Goal: Task Accomplishment & Management: Use online tool/utility

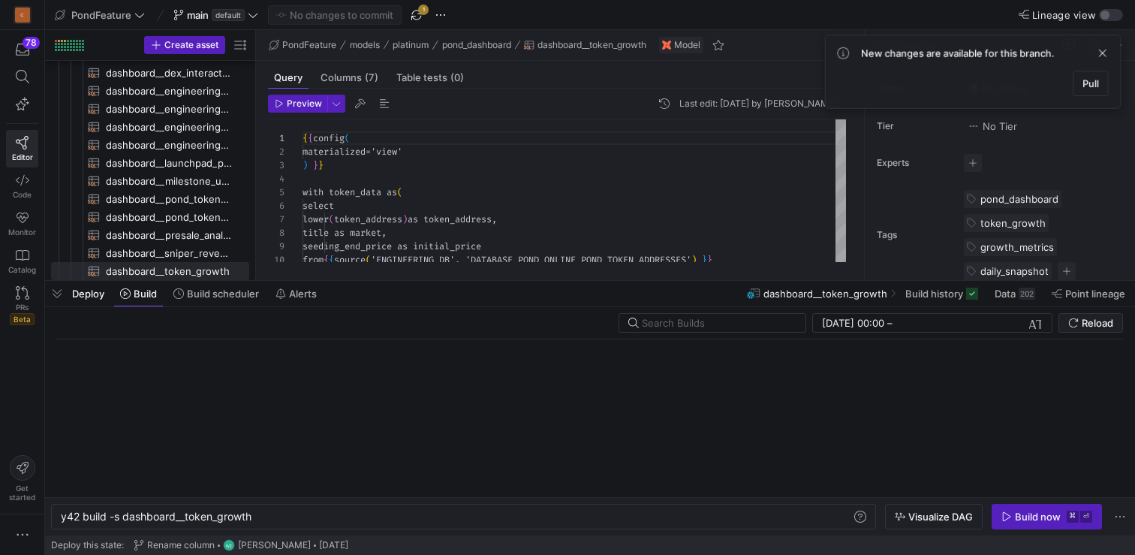
scroll to position [135, 0]
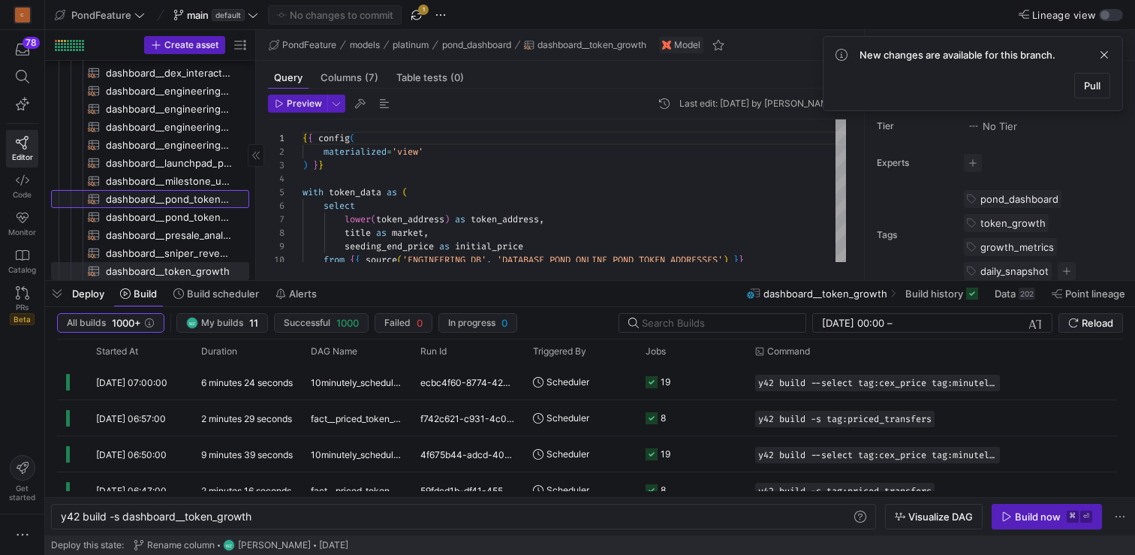
click at [176, 203] on span "dashboard__pond_token_addresses​​​​​​​​​​" at bounding box center [169, 199] width 126 height 17
type textarea "y42 build -s dashboard__pond_token_addresses"
type textarea "{{ config( materialized='view' ) }} -- Passthrough view of ENGINEERING_DB.DATAB…"
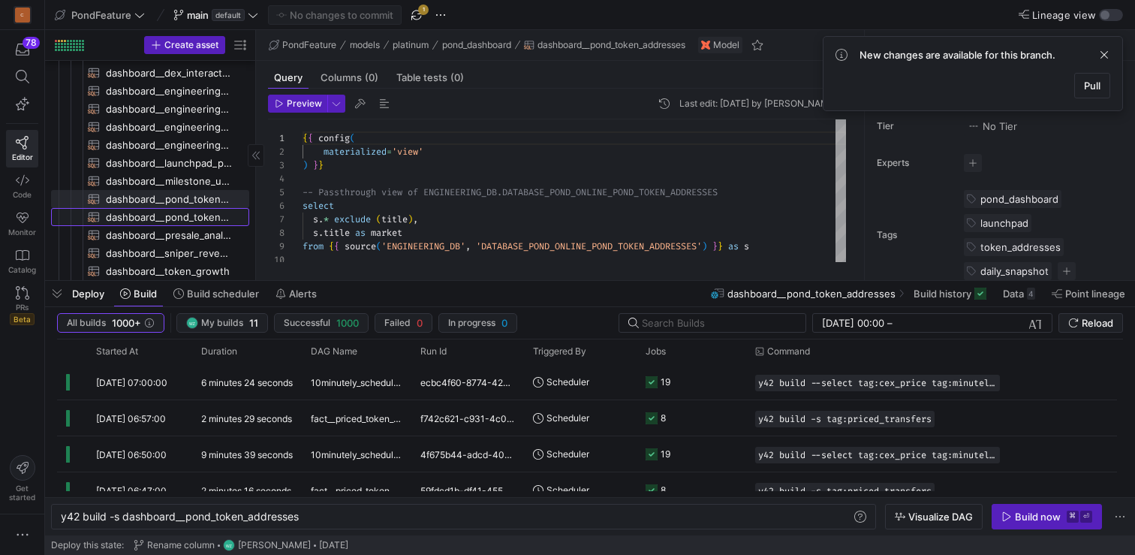
click at [160, 216] on span "dashboard__pond_token_launch_deposits​​​​​​​​​​" at bounding box center [169, 217] width 126 height 17
type textarea "y42 build -s dashboard__pond_token_launch_deposits"
type textarea "{{ config( materialized='view' ) }} select block_number, timestamp, deposit_tim…"
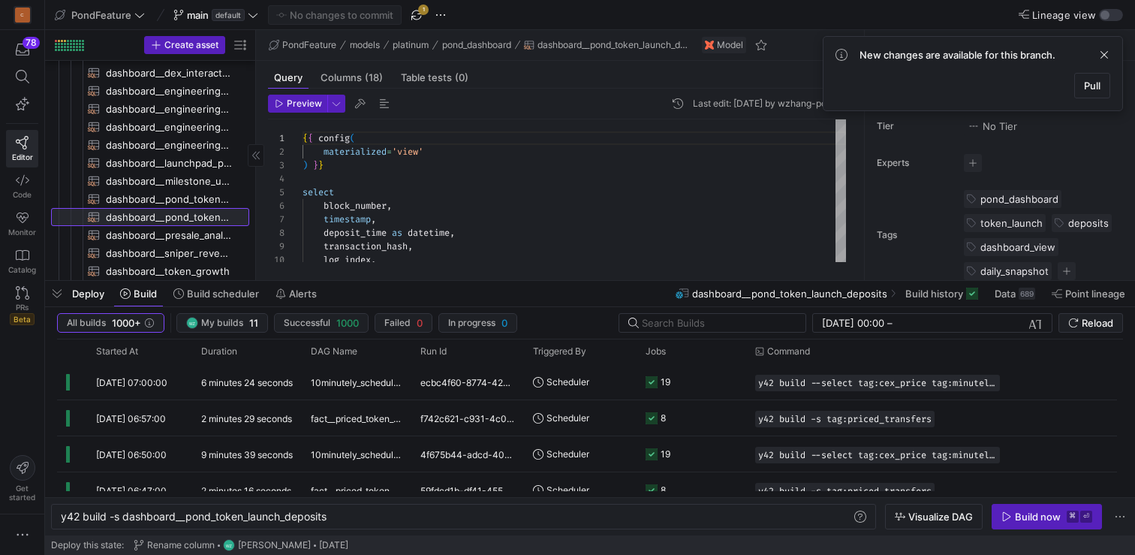
scroll to position [461, 0]
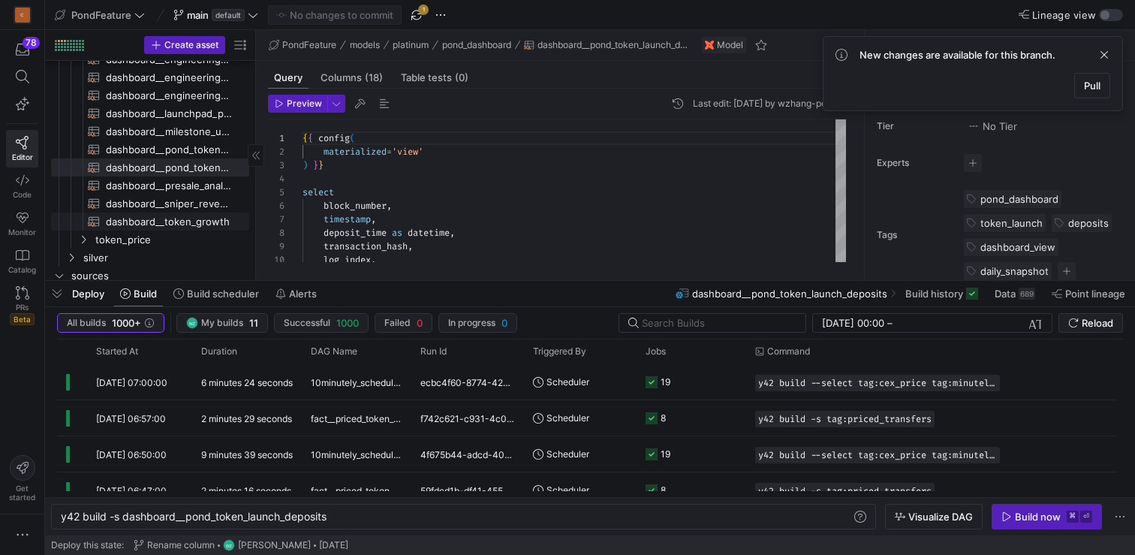
click at [171, 223] on span "dashboard__token_growth​​​​​​​​​​" at bounding box center [169, 221] width 126 height 17
type textarea "y42 build -s dashboard__token_growth"
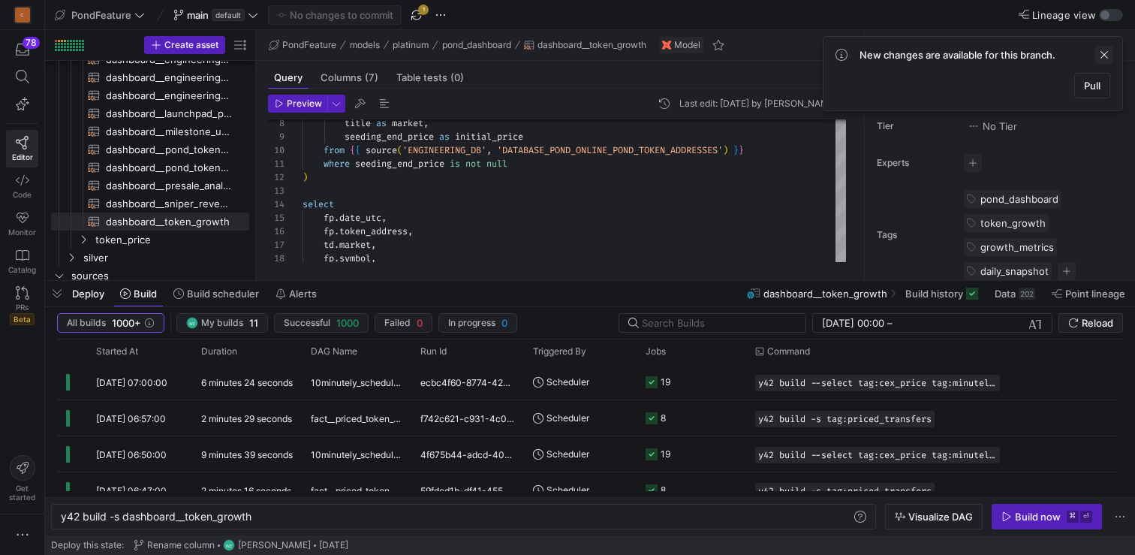
click at [1109, 53] on span at bounding box center [1104, 55] width 18 height 18
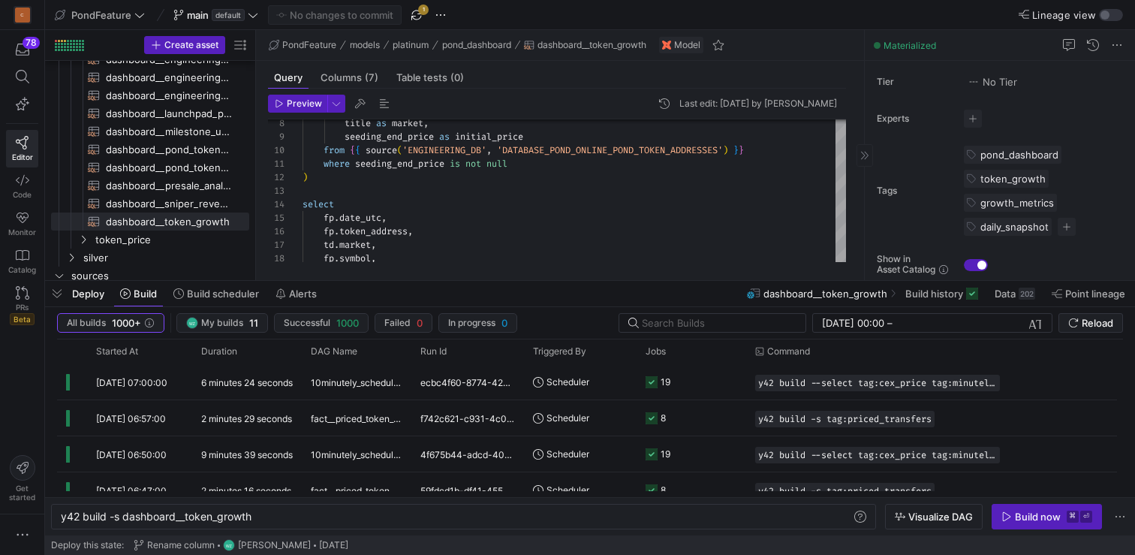
scroll to position [46, 0]
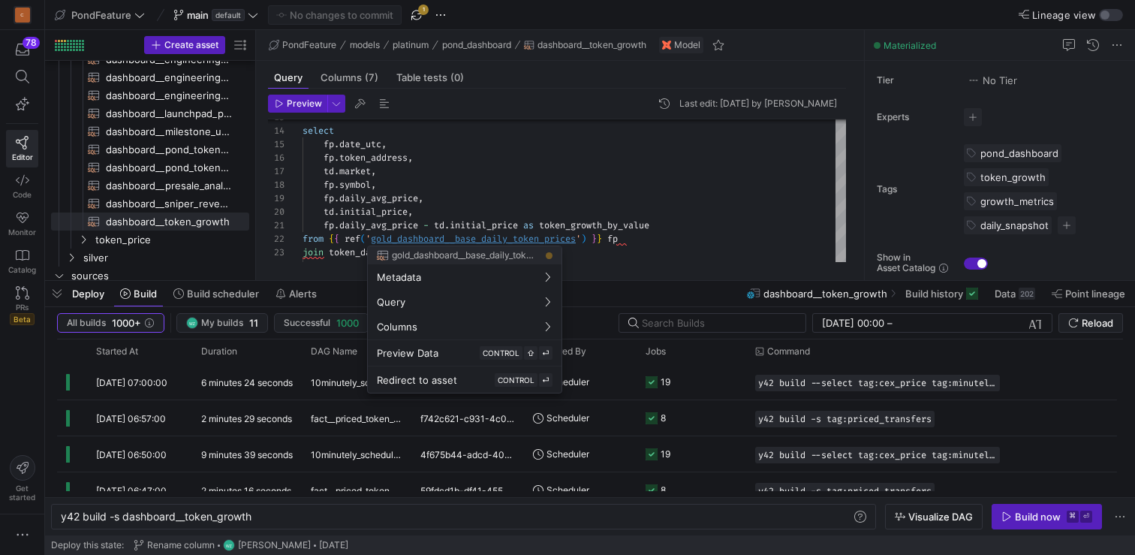
click at [514, 236] on div at bounding box center [567, 277] width 1135 height 555
click at [523, 238] on div at bounding box center [567, 277] width 1135 height 555
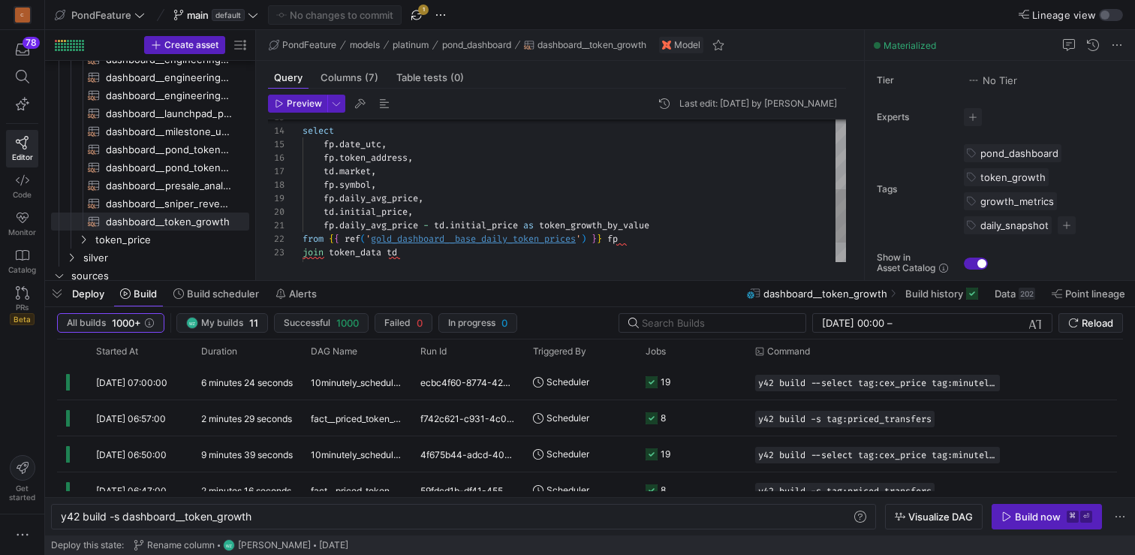
type textarea "fp.daily_avg_price - td.initial_price as token_growth_by_value from {{ ref('gol…"
click at [523, 238] on div "select fp . date_utc , fp . token_address , td . market , fp . symbol , fp . da…" at bounding box center [573, 124] width 543 height 377
type textarea "y42 build -s gold_dashboard__base_daily_token_prices"
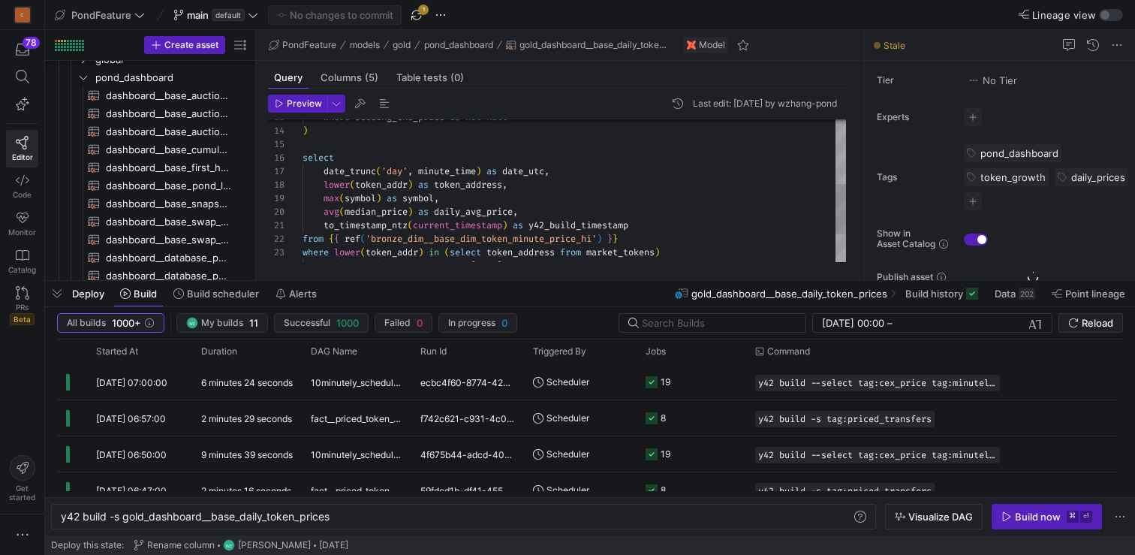
scroll to position [162, 0]
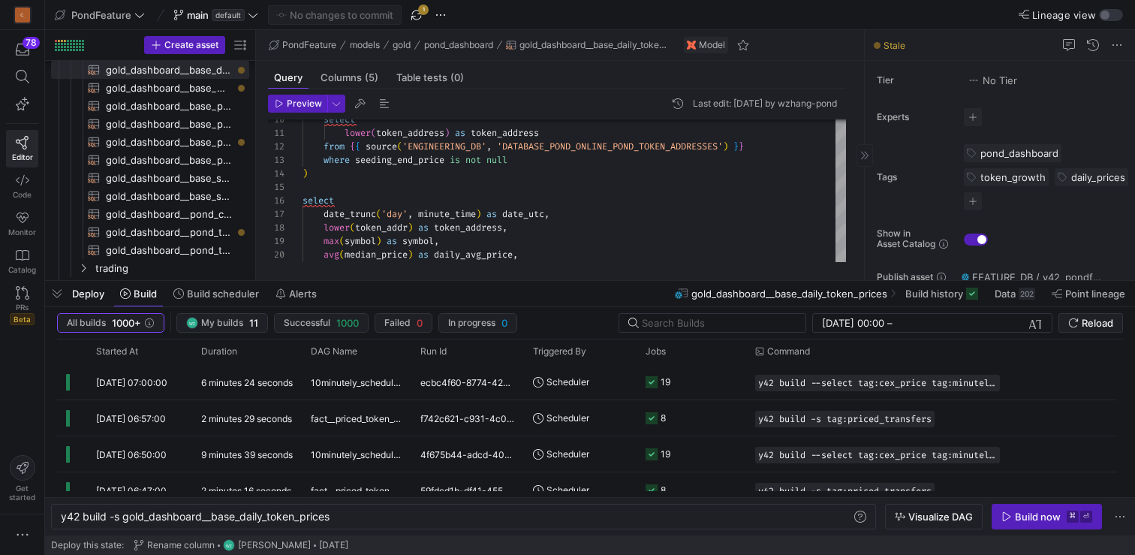
click at [892, 48] on span "Stale" at bounding box center [894, 45] width 22 height 11
click at [1027, 513] on div "Build now" at bounding box center [1038, 516] width 46 height 12
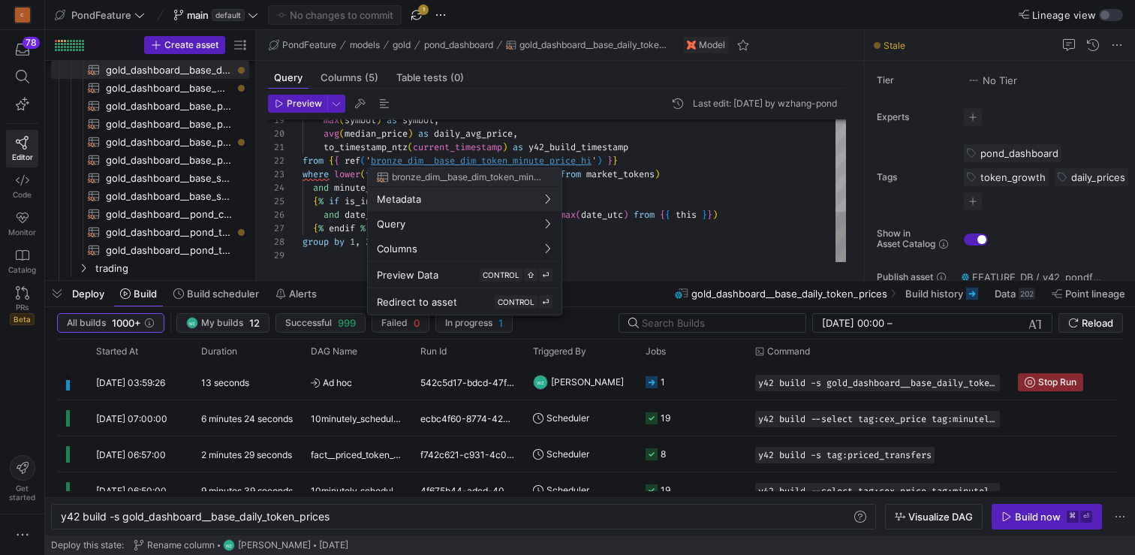
click at [534, 160] on div at bounding box center [567, 277] width 1135 height 555
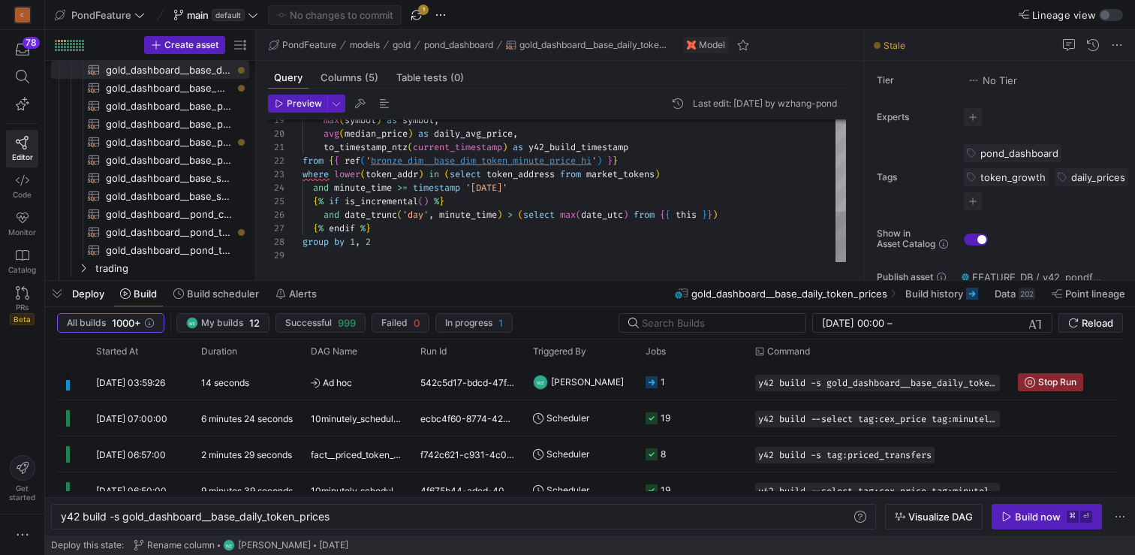
type textarea "to_timestamp_ntz(current_timestamp) as y42_build_timestamp from {{ ref('bronze_…"
click at [528, 159] on div "max ( symbol ) as symbol , avg ( median_price ) as daily_avg_price , to_timesta…" at bounding box center [573, 60] width 543 height 404
type textarea "y42 build -s bronze_dim__base_dim_token_minute_price_hi"
type textarea "{{ config( materialized='incremental', unique_key=['token_addr','minute_time'],…"
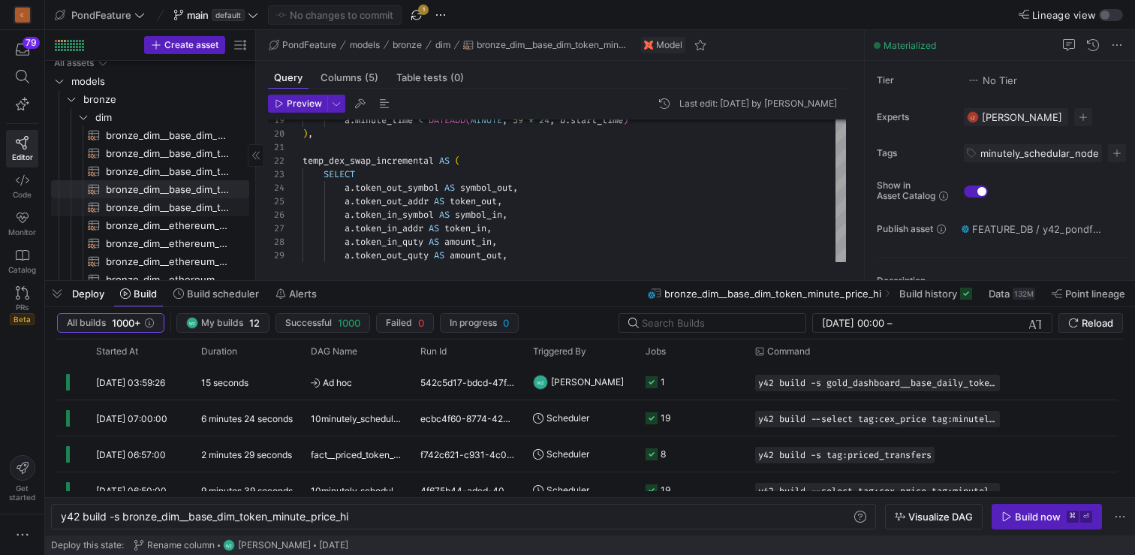
scroll to position [103, 0]
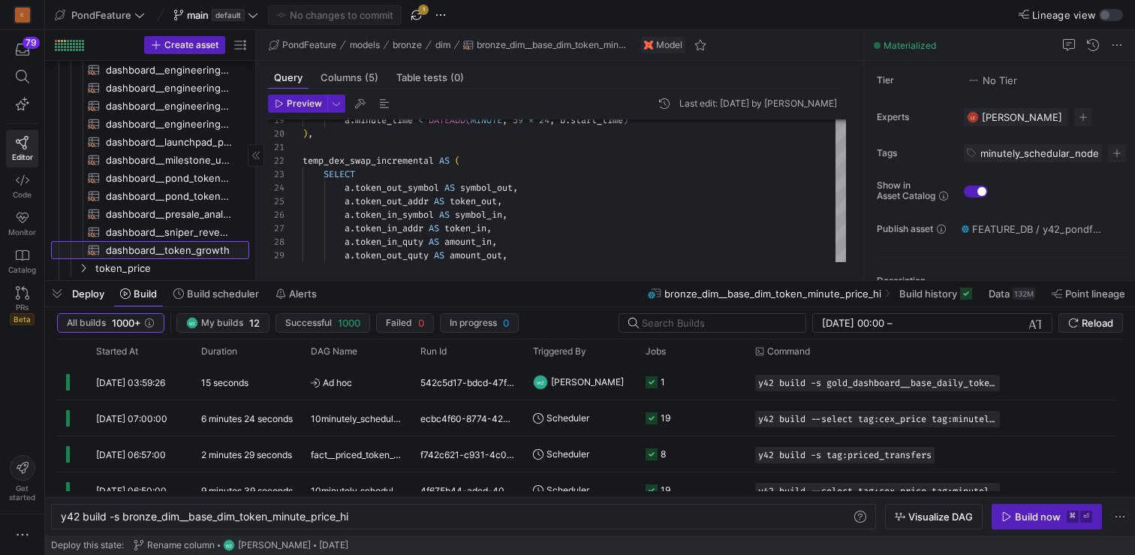
click at [178, 248] on span "dashboard__token_growth​​​​​​​​​​" at bounding box center [169, 250] width 126 height 17
type textarea "y42 build -s dashboard__token_growth"
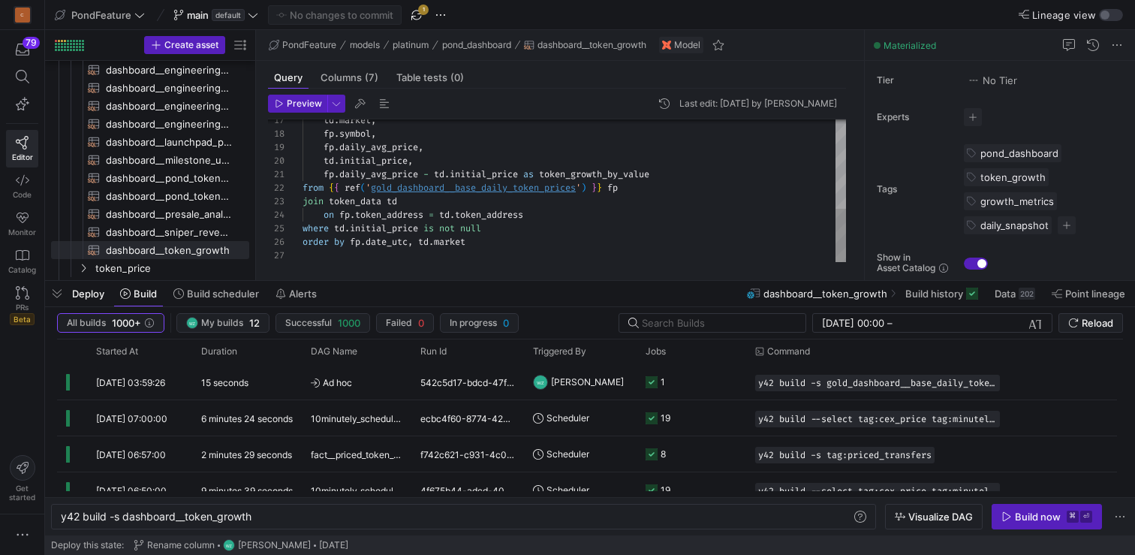
type textarea "fp.daily_avg_price - td.initial_price as token_growth_by_value from {{ ref('gol…"
click at [490, 192] on div "td . market , fp . symbol , fp . daily_avg_price , td . initial_price , fp . da…" at bounding box center [573, 73] width 543 height 377
type textarea "y42 build -s gold_dashboard__base_daily_token_prices"
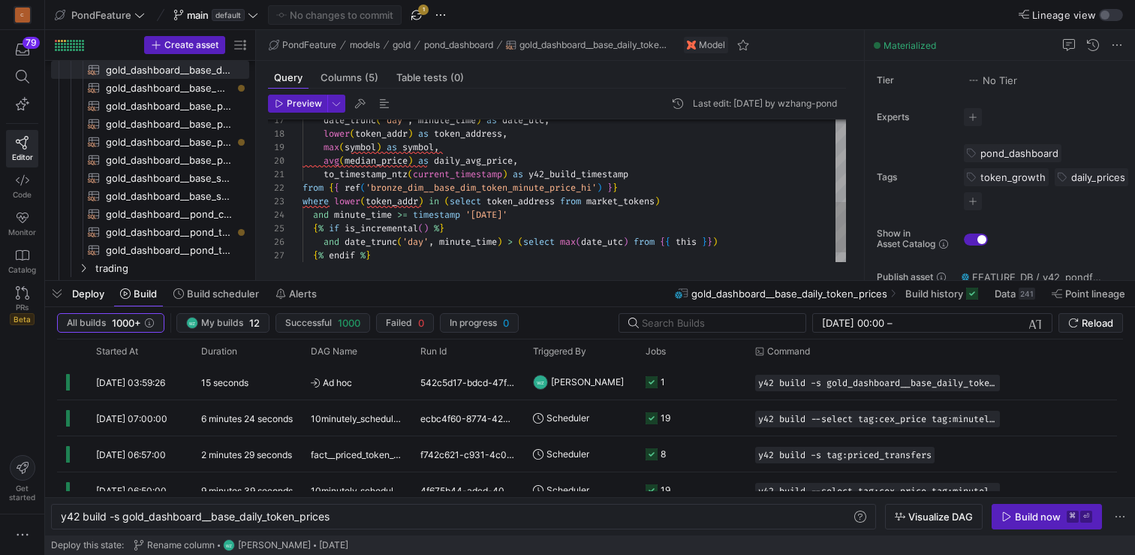
type textarea "to_timestamp_ntz(current_timestamp) as y42_build_timestamp from {{ ref('bronze_…"
click at [714, 201] on div "date_trunc ( 'day' , minute_time ) as date_utc , lower ( token_addr ) as token_…" at bounding box center [573, 87] width 543 height 404
click at [1097, 43] on span "button" at bounding box center [1093, 45] width 18 height 18
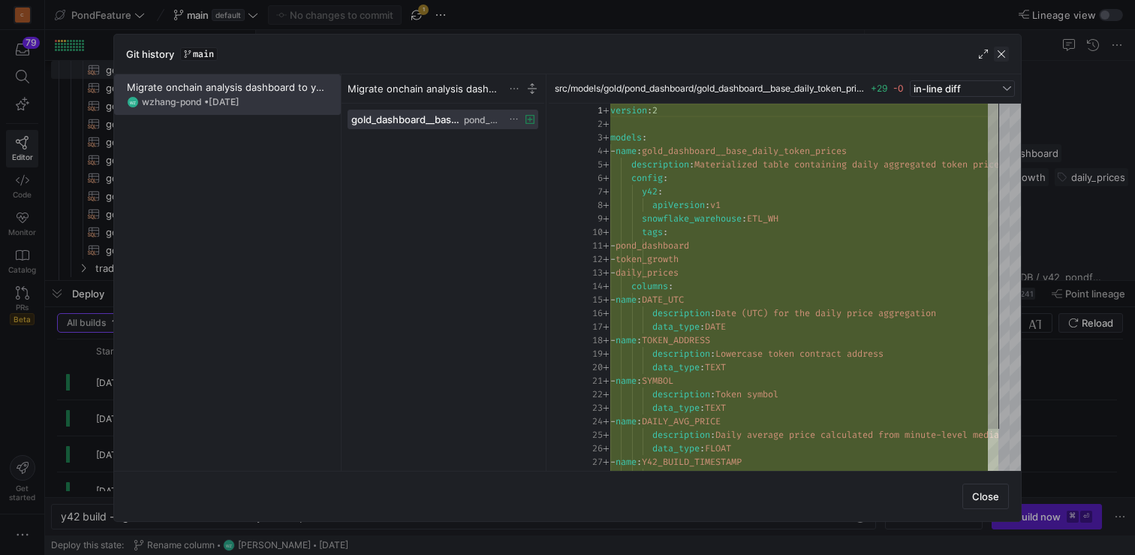
click at [1008, 53] on span "button" at bounding box center [1001, 54] width 15 height 15
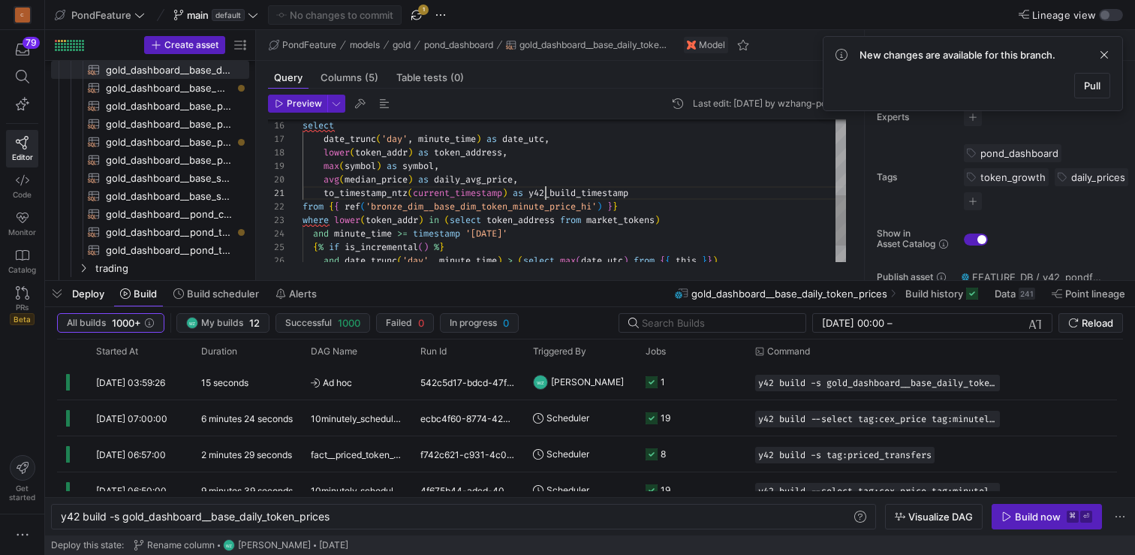
scroll to position [0, 243]
click at [546, 198] on div "select date_trunc ( 'day' , minute_time ) as date_utc , lower ( token_addr ) as…" at bounding box center [573, 106] width 543 height 404
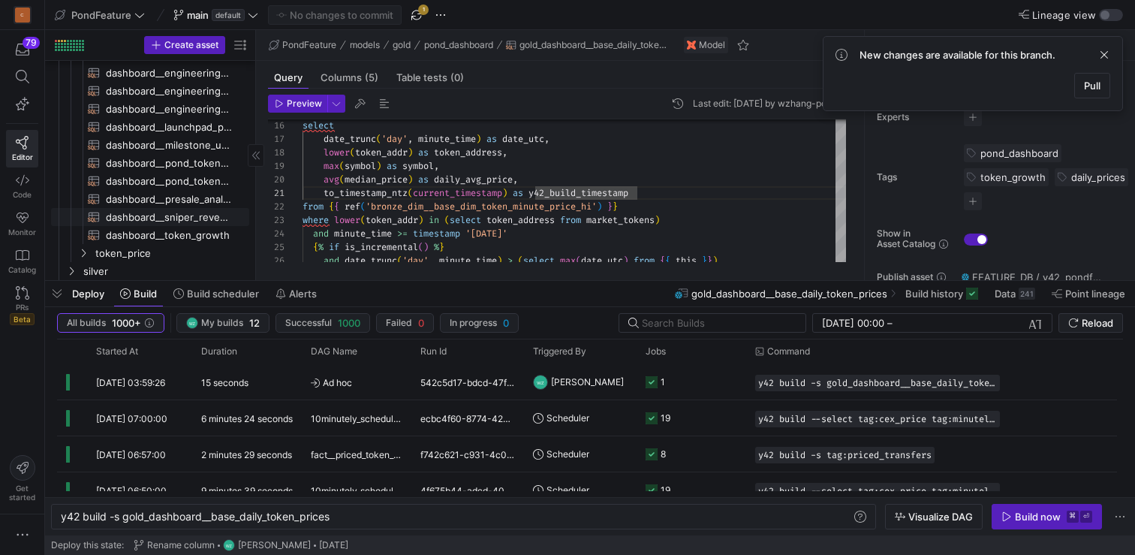
scroll to position [1151, 0]
click at [175, 238] on span "dashboard__token_growth​​​​​​​​​​" at bounding box center [169, 234] width 126 height 17
type textarea "y42 build -s dashboard__token_growth"
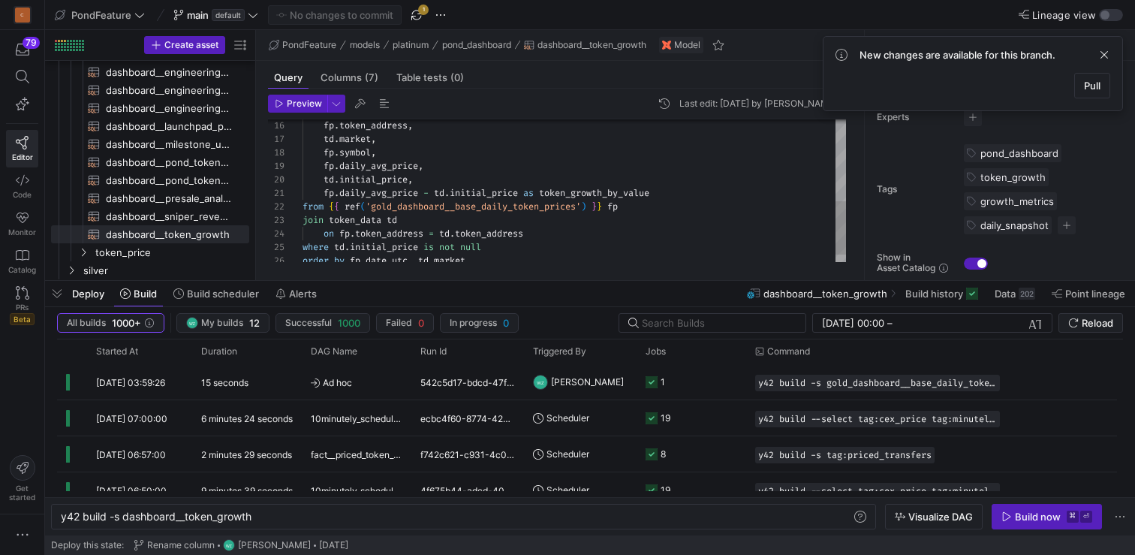
type textarea "fp.daily_avg_price - td.initial_price as token_growth_by_value from {{ ref('gol…"
click at [579, 186] on div "fp . token_address , td . market , fp . symbol , fp . daily_avg_price , td . in…" at bounding box center [573, 92] width 543 height 377
click at [1096, 81] on span "Pull" at bounding box center [1092, 86] width 17 height 12
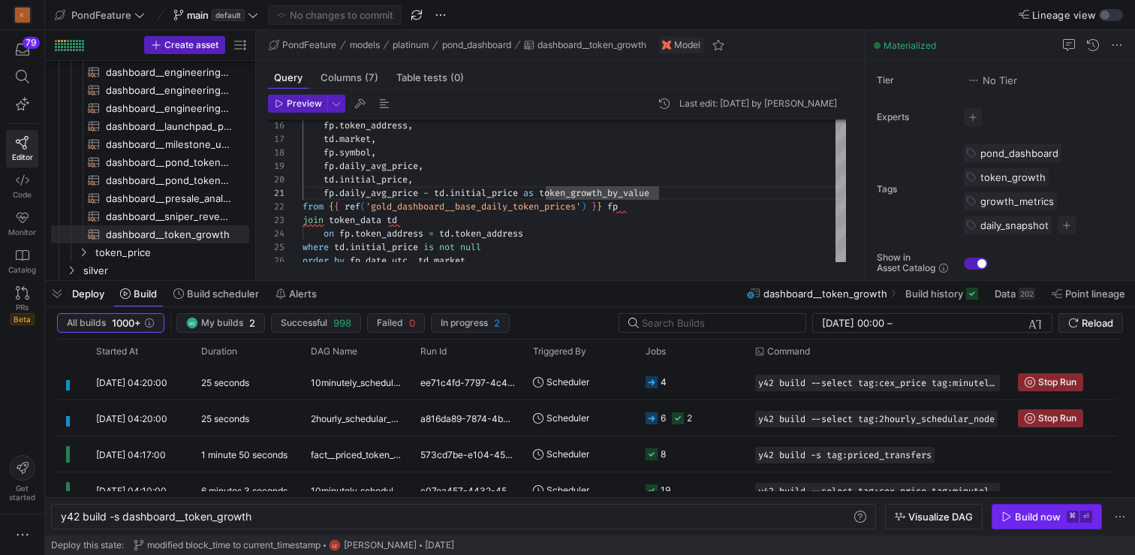
click at [1040, 516] on div "Build now" at bounding box center [1038, 516] width 46 height 12
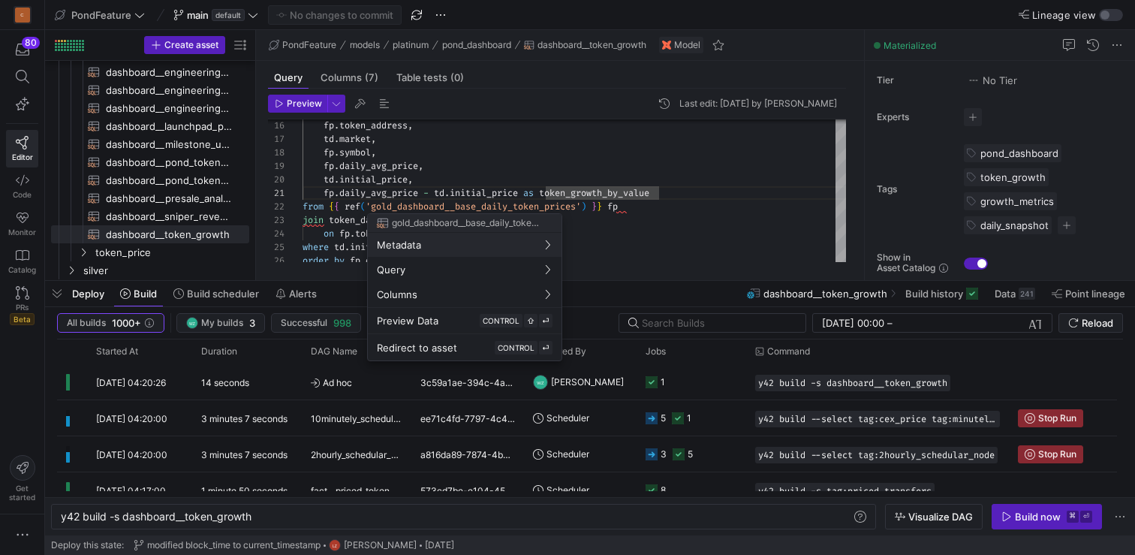
click at [631, 158] on div at bounding box center [567, 277] width 1135 height 555
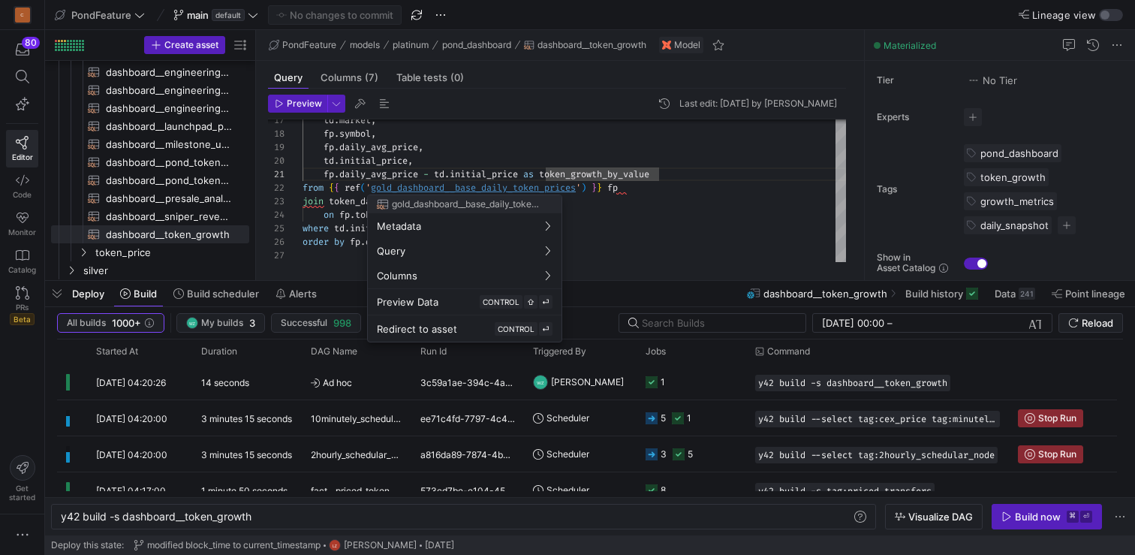
click at [484, 189] on div at bounding box center [567, 277] width 1135 height 555
click at [512, 188] on div at bounding box center [567, 277] width 1135 height 555
click at [451, 146] on div at bounding box center [567, 277] width 1135 height 555
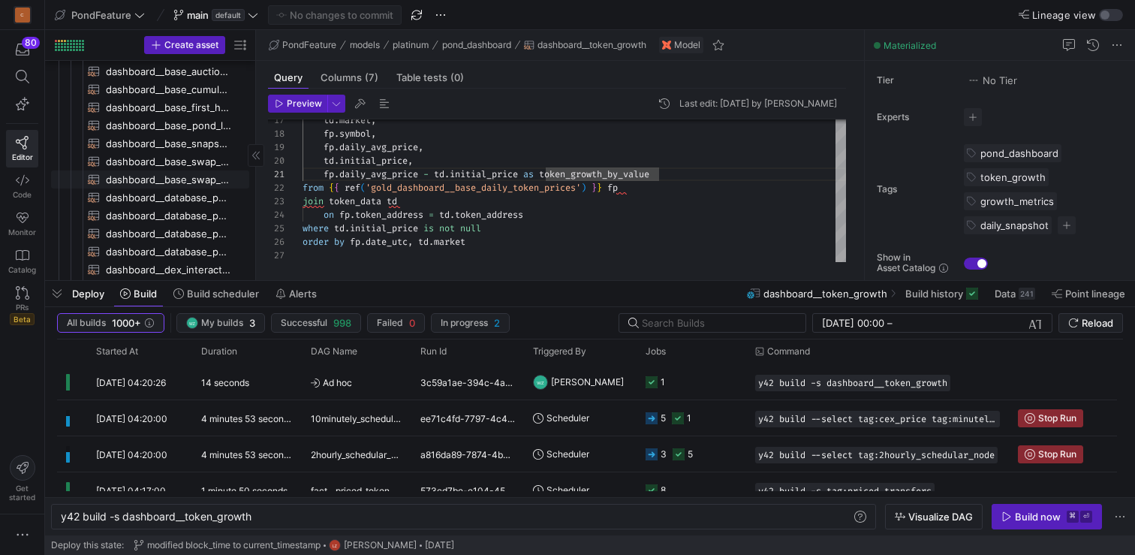
scroll to position [926, 0]
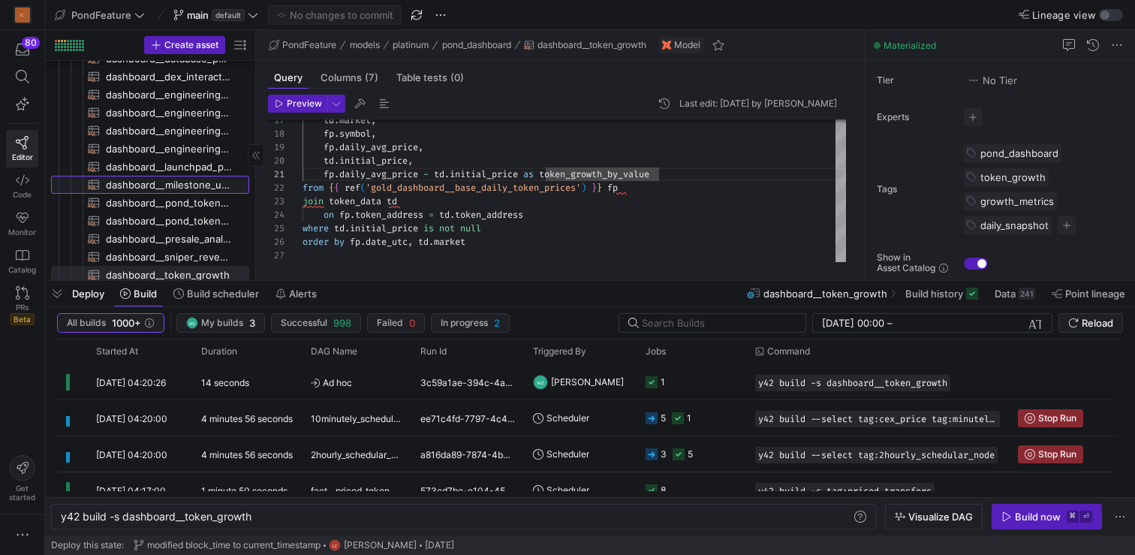
click at [183, 183] on span "dashboard__milestone_unlock_gaps​​​​​​​​​​" at bounding box center [169, 184] width 126 height 17
type textarea "y42 build -s dashboard__milestone_unlock_gaps"
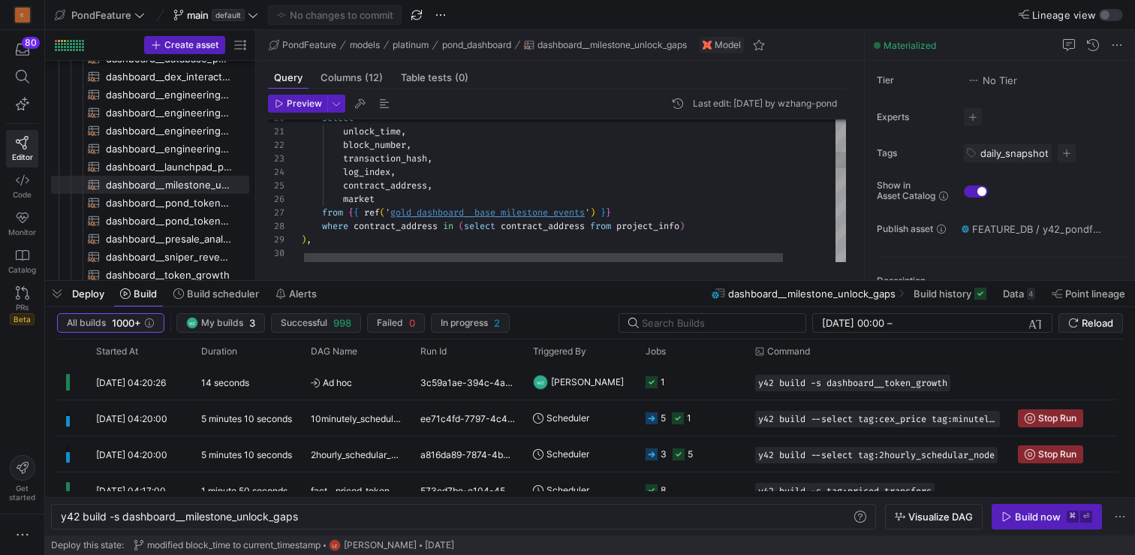
type textarea "unlock_time, block_number, transaction_hash, log_index, contract_address, marke…"
click at [425, 212] on div "numbered_milestones as ( ) , where contract_address in ( select contract_addres…" at bounding box center [603, 453] width 604 height 1223
type textarea "y42 build -s gold_dashboard__base_milestone_events"
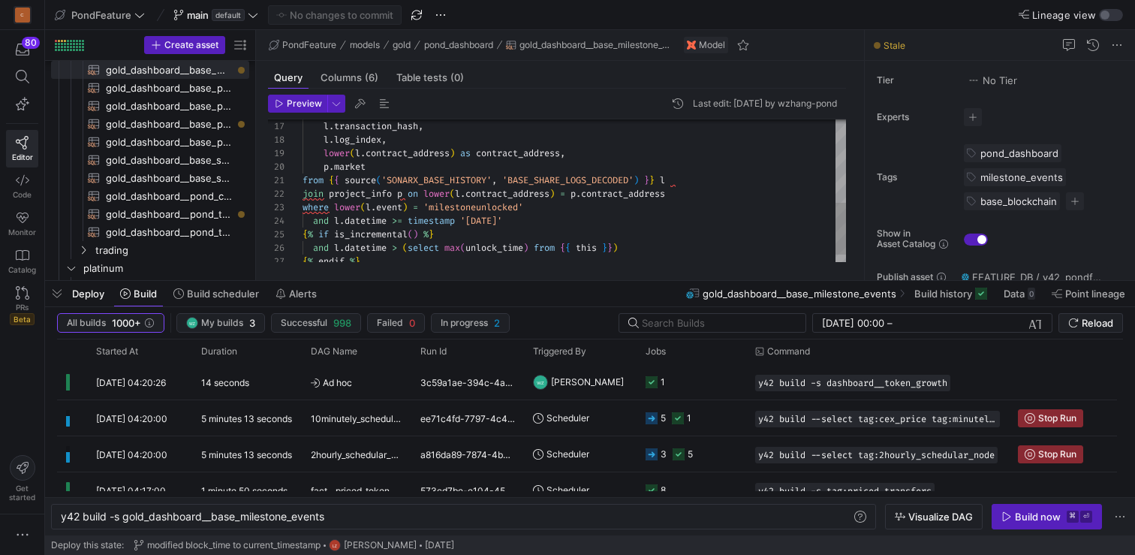
click at [473, 206] on div "lower ( l . contract_address ) as contract_address , p . market from { { source…" at bounding box center [573, 86] width 543 height 390
type textarea "from {{ source('SONARX_BASE_HISTORY', 'BASE_SHARE_LOGS_DECODED') }} l join proj…"
click at [473, 206] on div "lower ( l . contract_address ) as contract_address , p . market from { { source…" at bounding box center [573, 86] width 543 height 390
